Goal: Information Seeking & Learning: Understand process/instructions

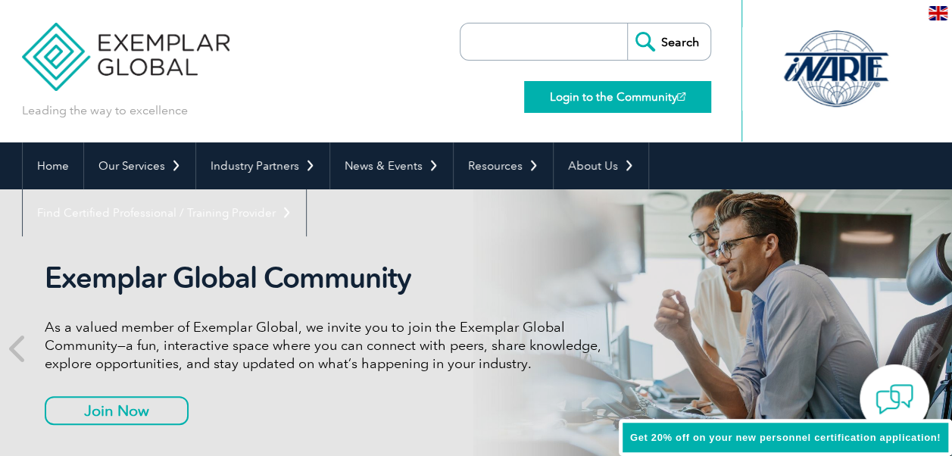
drag, startPoint x: 0, startPoint y: 0, endPoint x: 616, endPoint y: 101, distance: 624.7
click at [616, 101] on link "Login to the Community" at bounding box center [617, 97] width 187 height 32
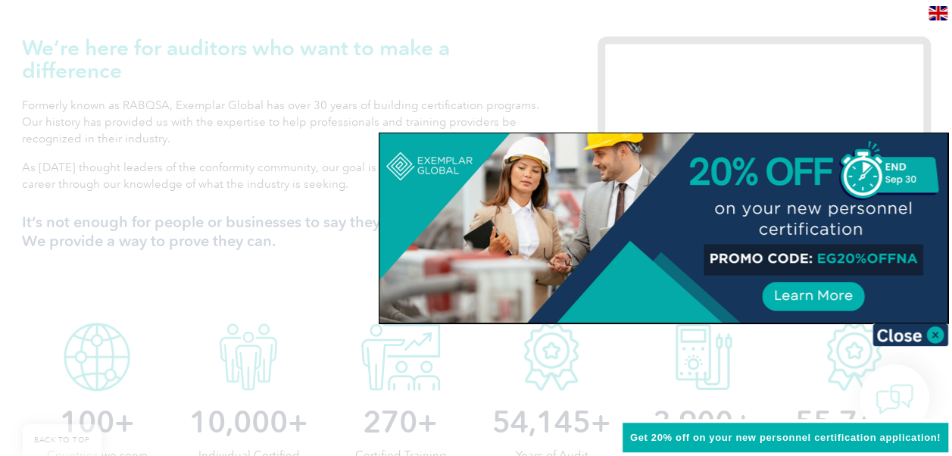
scroll to position [303, 0]
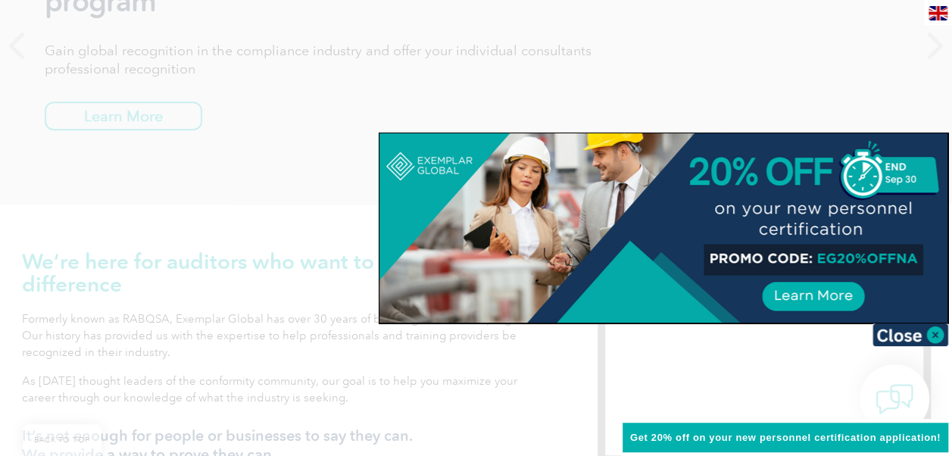
drag, startPoint x: 916, startPoint y: 254, endPoint x: 829, endPoint y: 258, distance: 87.2
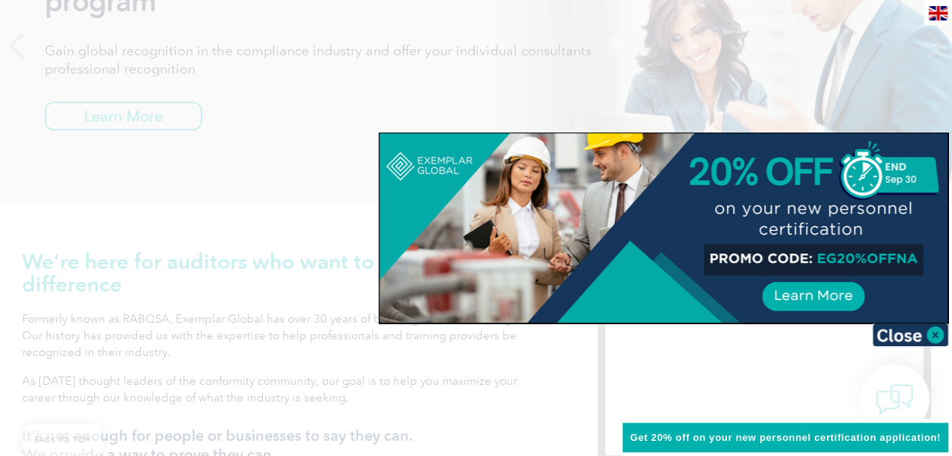
click at [829, 258] on div at bounding box center [663, 227] width 568 height 189
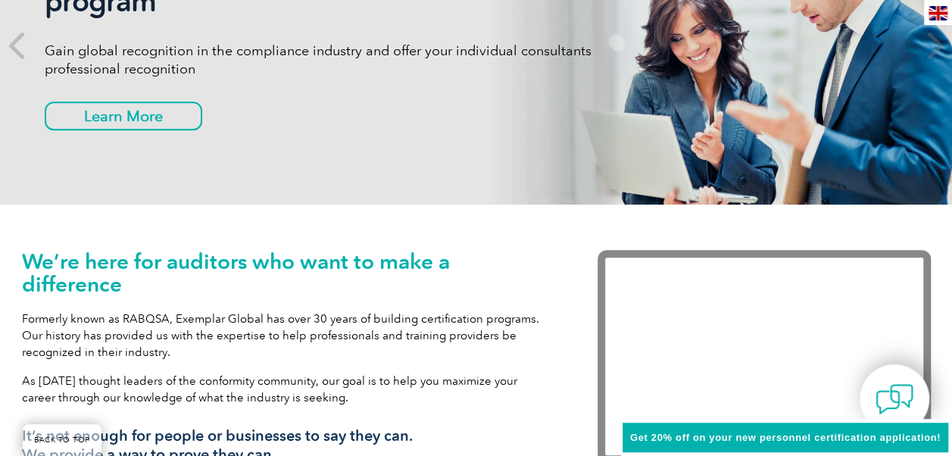
scroll to position [0, 0]
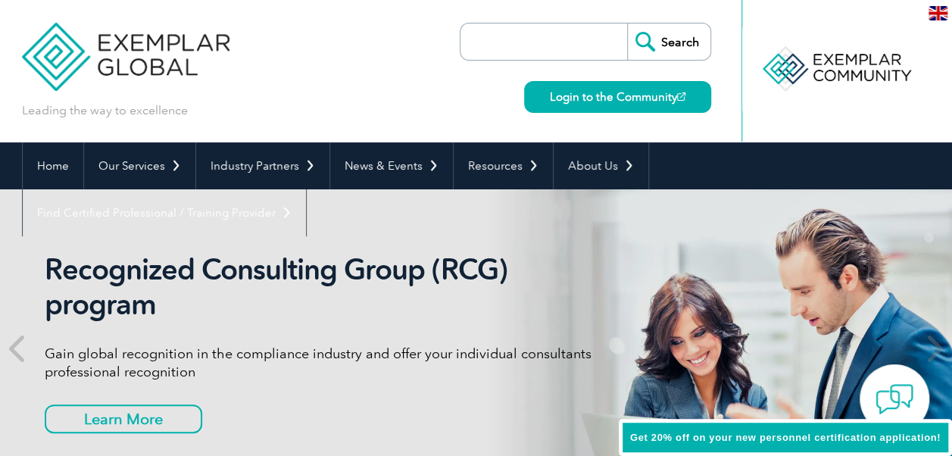
click at [576, 36] on input "search" at bounding box center [547, 41] width 159 height 36
click at [847, 67] on div at bounding box center [835, 68] width 151 height 83
click at [145, 53] on img at bounding box center [126, 45] width 208 height 91
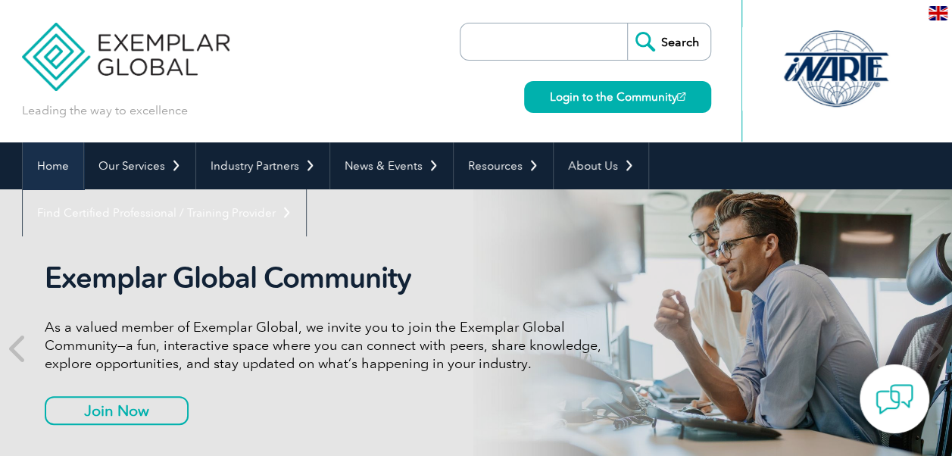
click at [56, 171] on link "Home" at bounding box center [53, 165] width 61 height 47
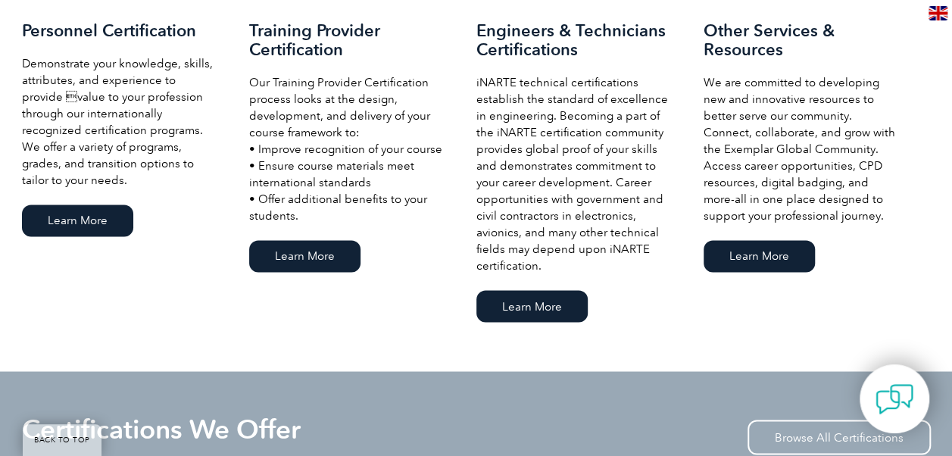
scroll to position [1136, 0]
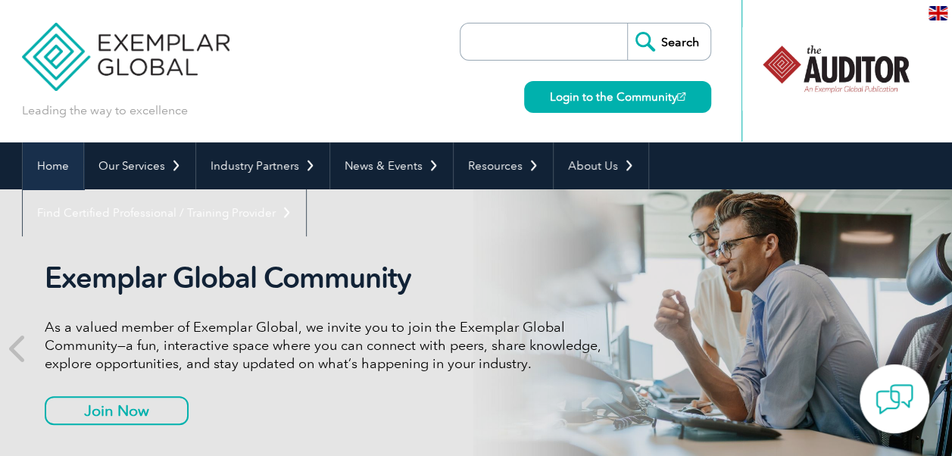
click at [42, 169] on link "Home" at bounding box center [53, 165] width 61 height 47
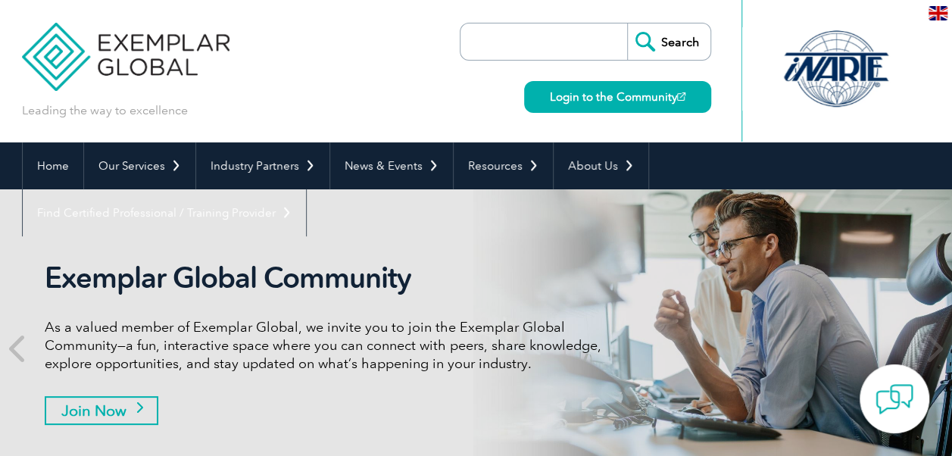
click at [108, 421] on link "Join Now" at bounding box center [102, 410] width 114 height 29
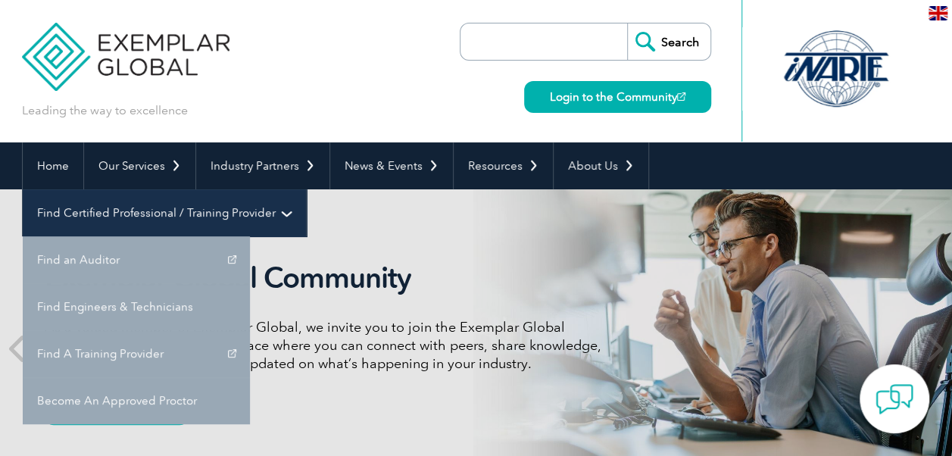
click at [306, 189] on link "Find Certified Professional / Training Provider" at bounding box center [164, 212] width 283 height 47
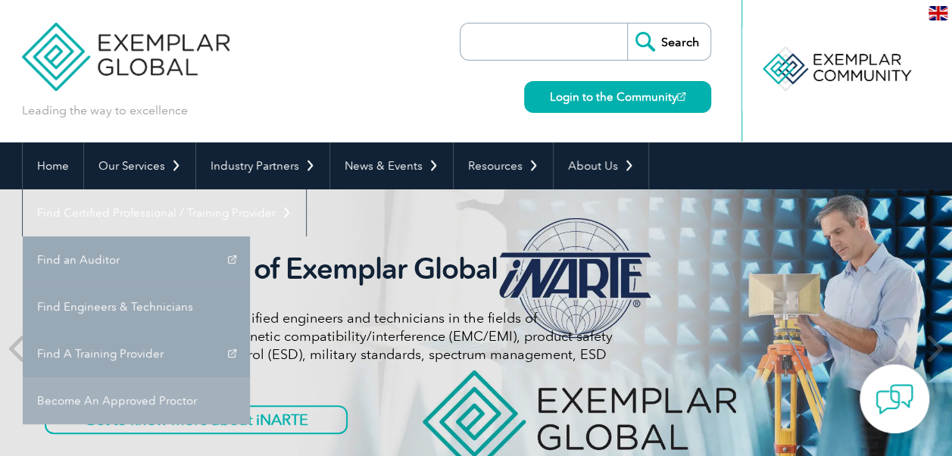
click at [250, 377] on link "Become An Approved Proctor" at bounding box center [136, 400] width 227 height 47
